Goal: Information Seeking & Learning: Learn about a topic

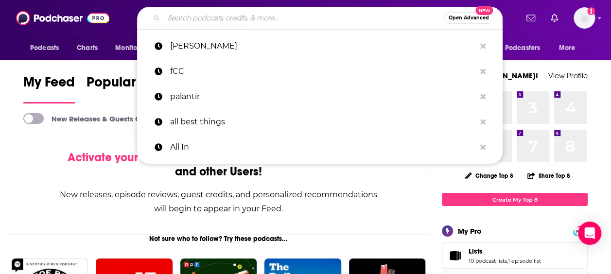
click at [224, 22] on input "Search podcasts, credits, & more..." at bounding box center [304, 18] width 280 height 16
paste input "Retail Geek"
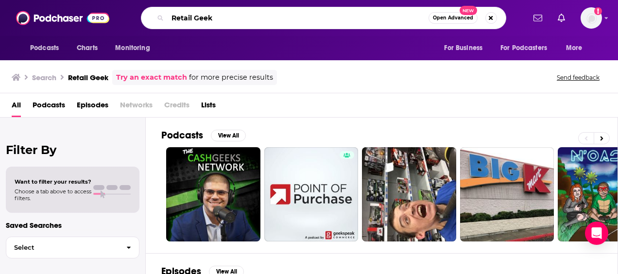
drag, startPoint x: 256, startPoint y: 12, endPoint x: 136, endPoint y: 24, distance: 120.7
click at [141, 24] on div "Retail Geek Open Advanced New" at bounding box center [324, 18] width 366 height 22
paste input "The [PERSON_NAME] & [PERSON_NAME] E-Commerce Podcast"
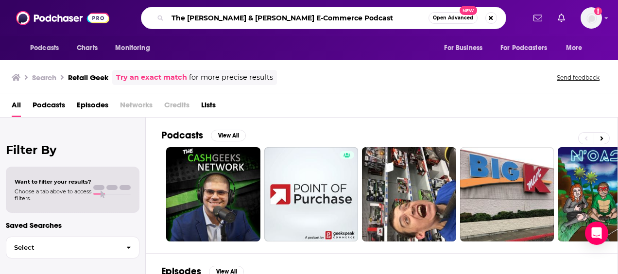
type input "The [PERSON_NAME] & [PERSON_NAME] E-Commerce Podcast"
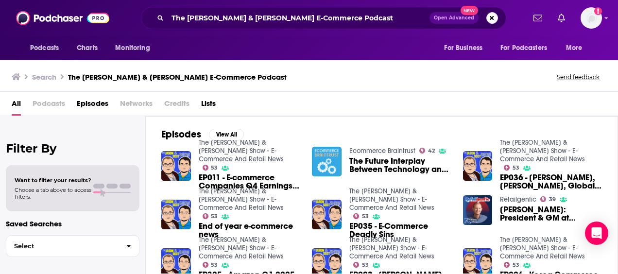
click at [49, 99] on span "Podcasts" at bounding box center [49, 106] width 33 height 20
click at [53, 104] on span "Podcasts" at bounding box center [49, 106] width 33 height 20
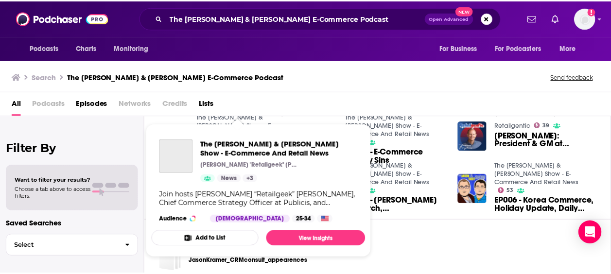
scroll to position [135, 0]
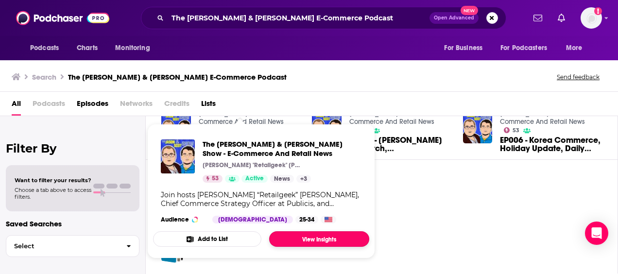
click at [323, 235] on link "View Insights" at bounding box center [319, 239] width 100 height 16
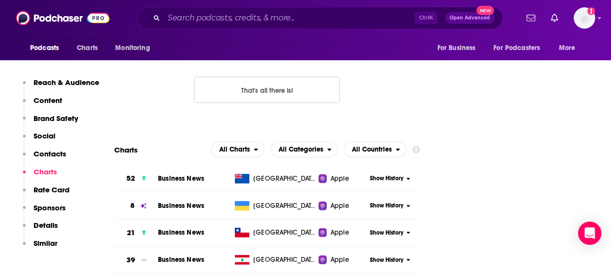
scroll to position [1069, 0]
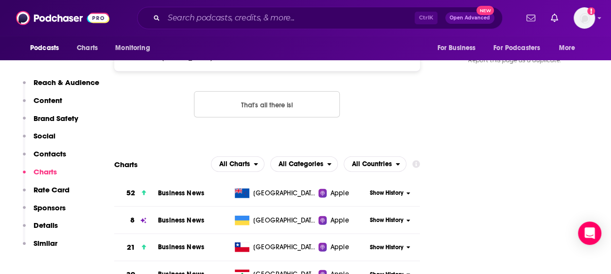
click at [47, 223] on p "Details" at bounding box center [46, 225] width 24 height 9
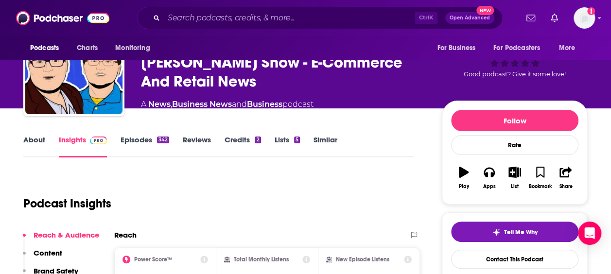
scroll to position [49, 0]
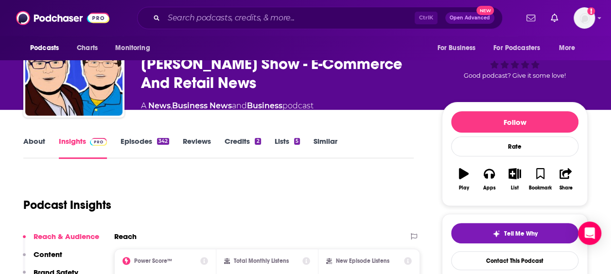
click at [151, 138] on link "Episodes 342" at bounding box center [145, 148] width 49 height 22
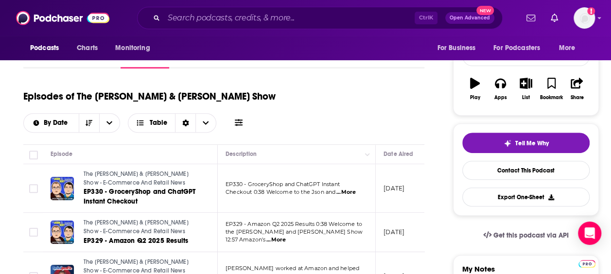
scroll to position [97, 0]
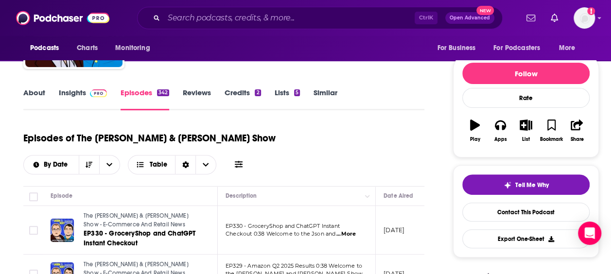
click at [245, 159] on button at bounding box center [239, 164] width 14 height 10
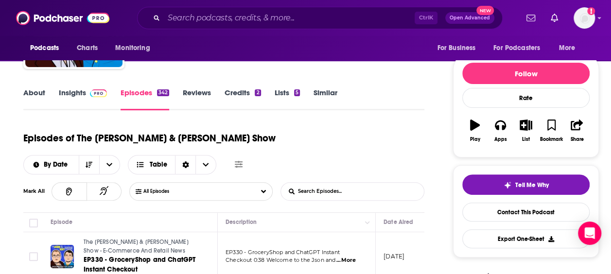
click at [245, 159] on button at bounding box center [239, 164] width 14 height 10
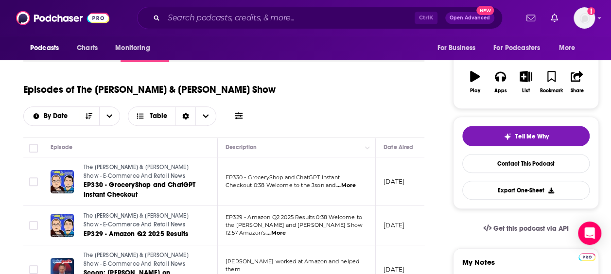
scroll to position [0, 0]
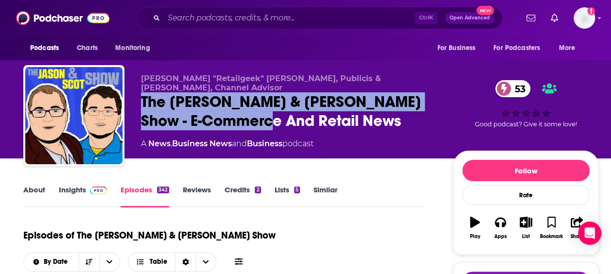
drag, startPoint x: 263, startPoint y: 114, endPoint x: 139, endPoint y: 93, distance: 126.2
click at [139, 93] on div "[PERSON_NAME] "Retailgeek" [PERSON_NAME], Publicis & [PERSON_NAME], Channel Adv…" at bounding box center [311, 117] width 576 height 105
copy h2 "The [PERSON_NAME] & [PERSON_NAME] Show - E-Commerce And Retail News"
